Goal: Task Accomplishment & Management: Use online tool/utility

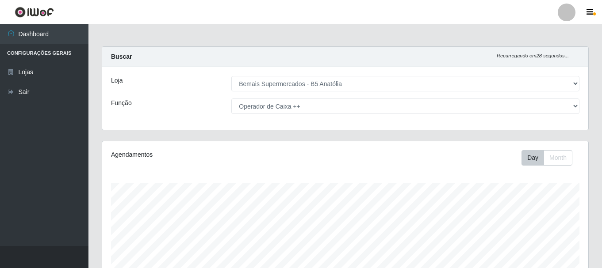
select select "405"
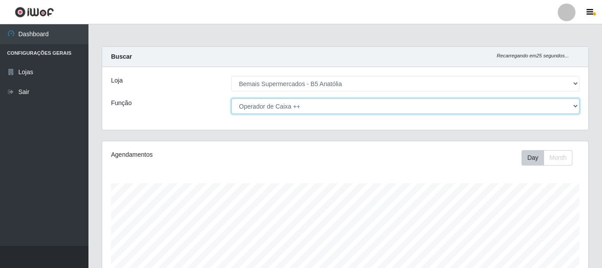
click at [268, 106] on select "[Selecione...] ASG ASG + ASG ++ Auxiliar de Estacionamento Auxiliar de Estacion…" at bounding box center [405, 106] width 348 height 15
click at [231, 99] on select "[Selecione...] ASG ASG + ASG ++ Auxiliar de Estacionamento Auxiliar de Estacion…" at bounding box center [405, 106] width 348 height 15
click at [264, 111] on select "[Selecione...] ASG ASG + ASG ++ Auxiliar de Estacionamento Auxiliar de Estacion…" at bounding box center [405, 106] width 348 height 15
select select "86"
click at [231, 99] on select "[Selecione...] ASG ASG + ASG ++ Auxiliar de Estacionamento Auxiliar de Estacion…" at bounding box center [405, 106] width 348 height 15
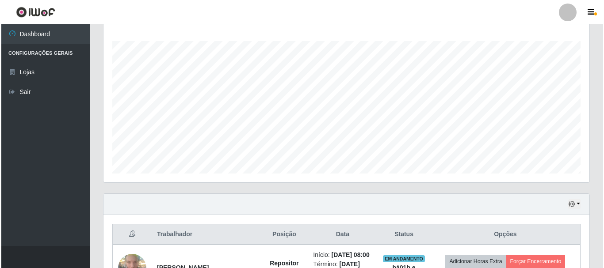
scroll to position [338, 0]
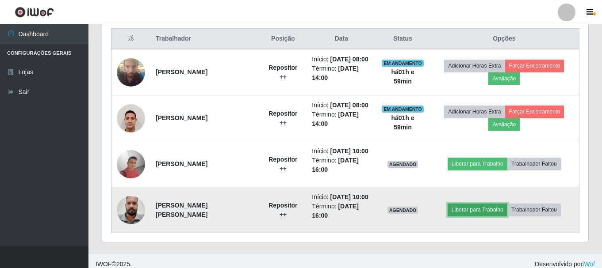
click at [468, 209] on button "Liberar para Trabalho" at bounding box center [478, 210] width 60 height 12
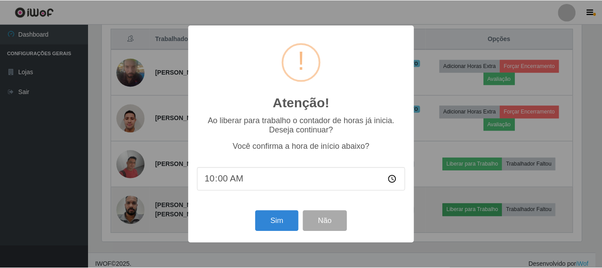
scroll to position [184, 482]
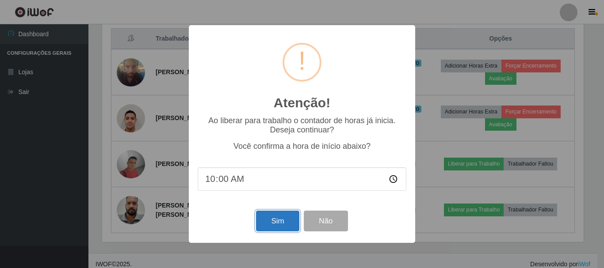
click at [279, 219] on button "Sim" at bounding box center [277, 221] width 43 height 21
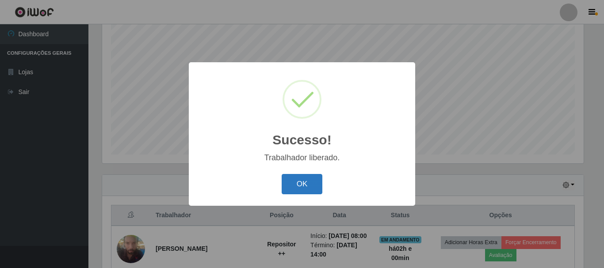
click at [307, 177] on button "OK" at bounding box center [302, 184] width 41 height 21
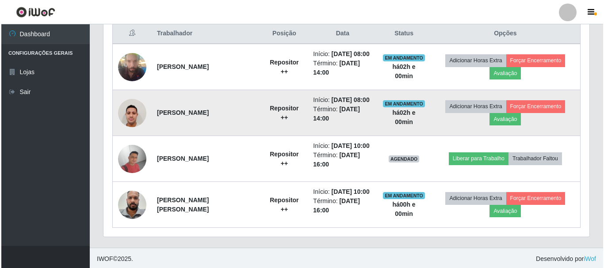
scroll to position [345, 0]
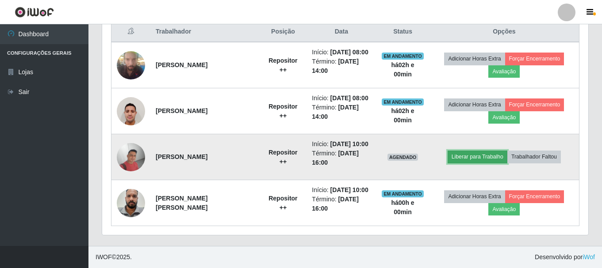
click at [463, 153] on button "Liberar para Trabalho" at bounding box center [478, 157] width 60 height 12
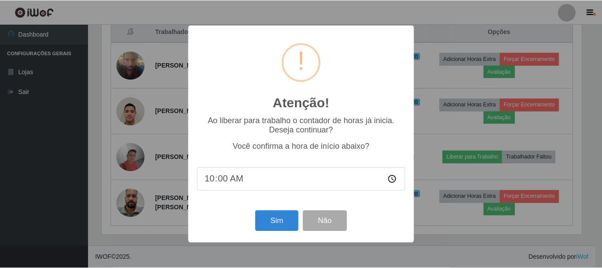
scroll to position [184, 482]
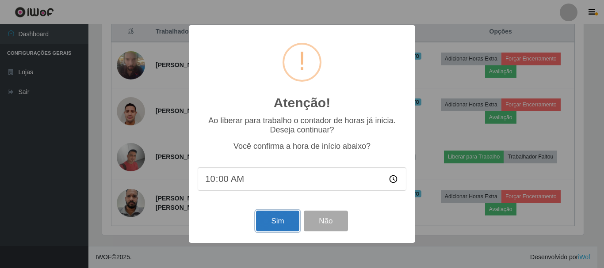
click at [293, 224] on button "Sim" at bounding box center [277, 221] width 43 height 21
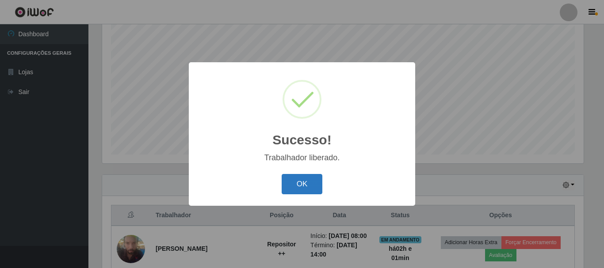
click at [303, 188] on button "OK" at bounding box center [302, 184] width 41 height 21
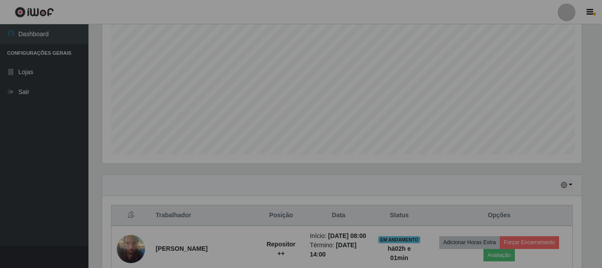
scroll to position [184, 486]
